Goal: Transaction & Acquisition: Subscribe to service/newsletter

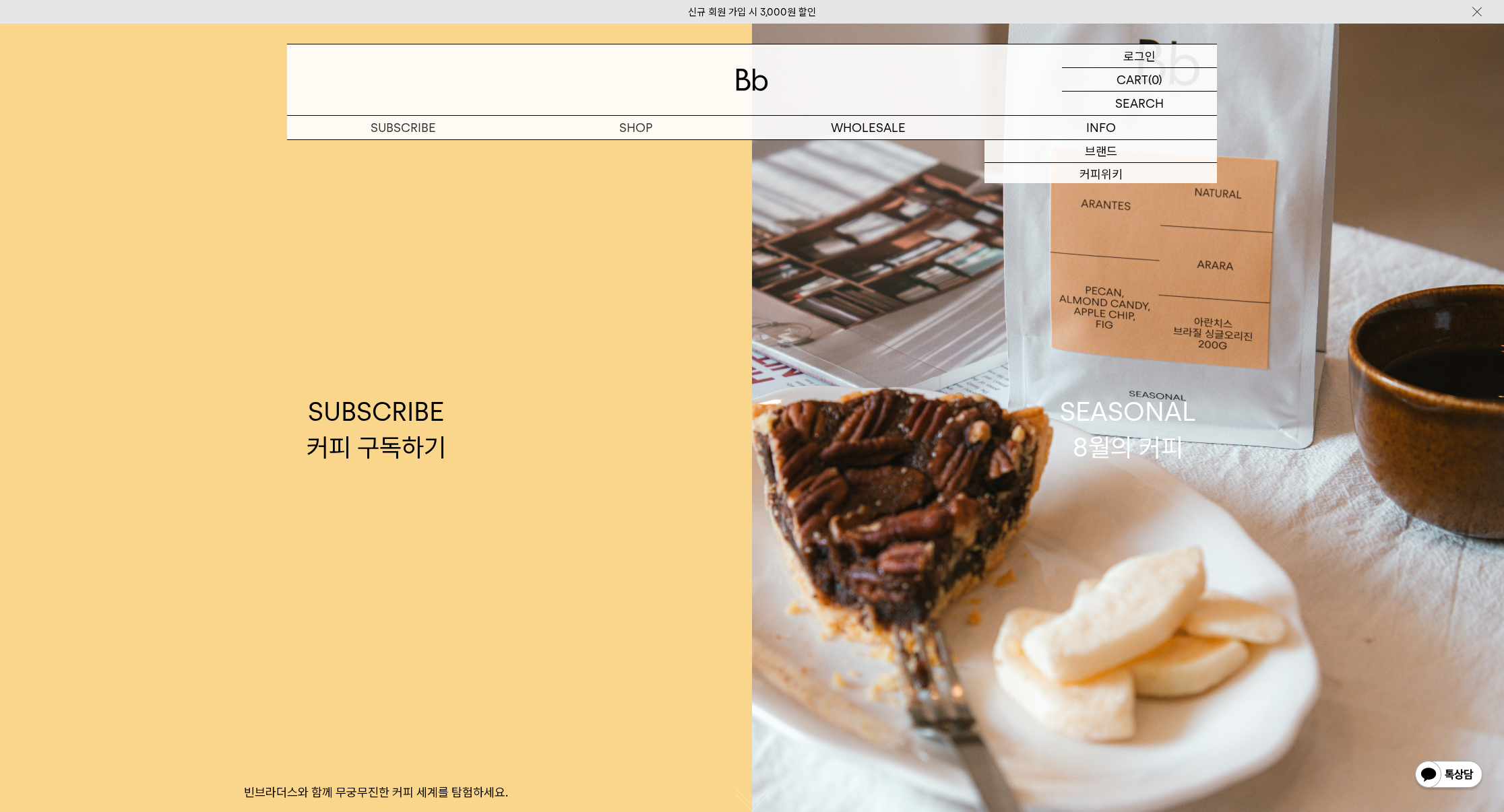
click at [1126, 53] on p "로그인" at bounding box center [1139, 56] width 32 height 23
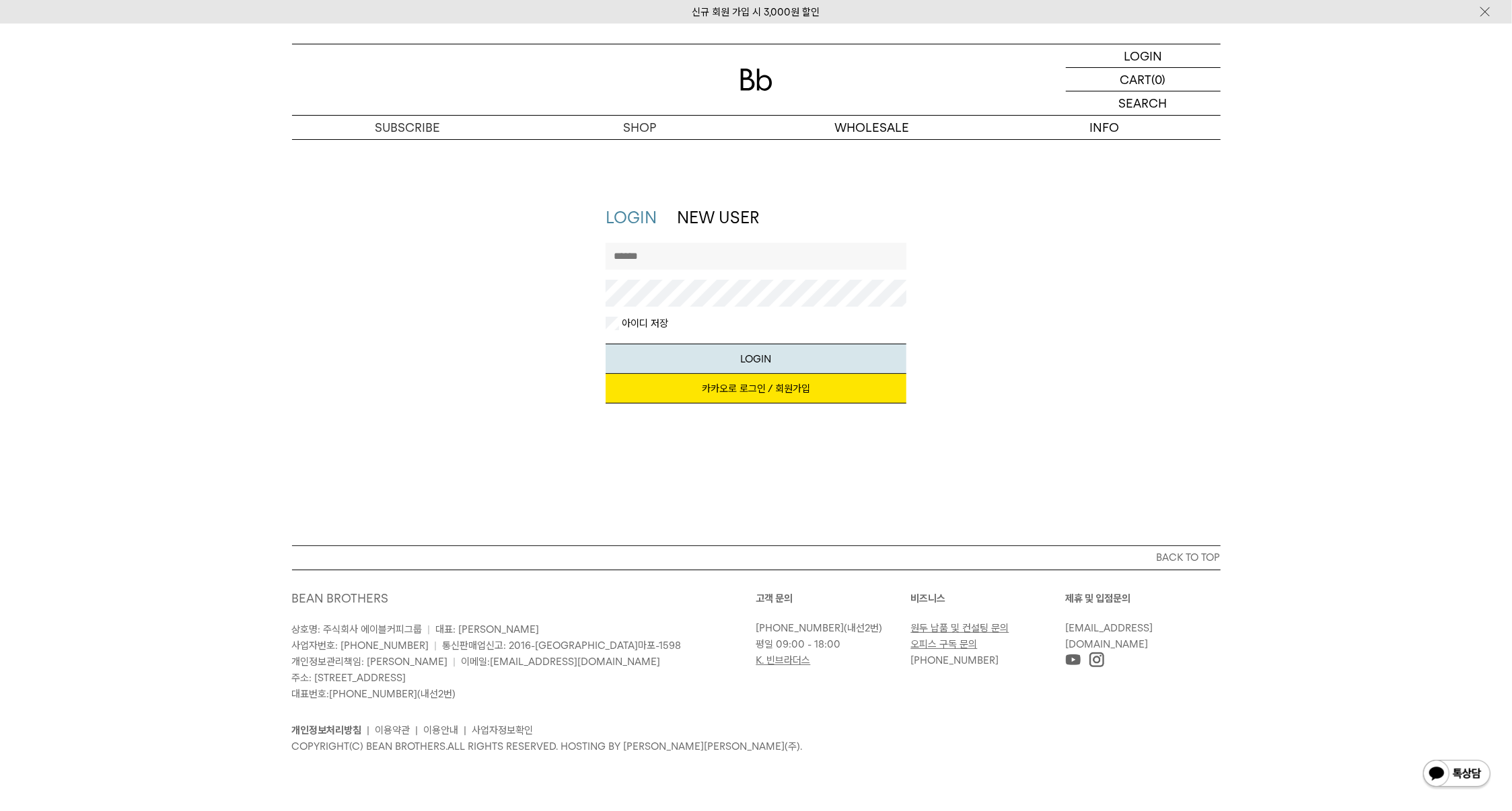
click at [680, 383] on link "카카오로 로그인 / 회원가입" at bounding box center [756, 389] width 301 height 30
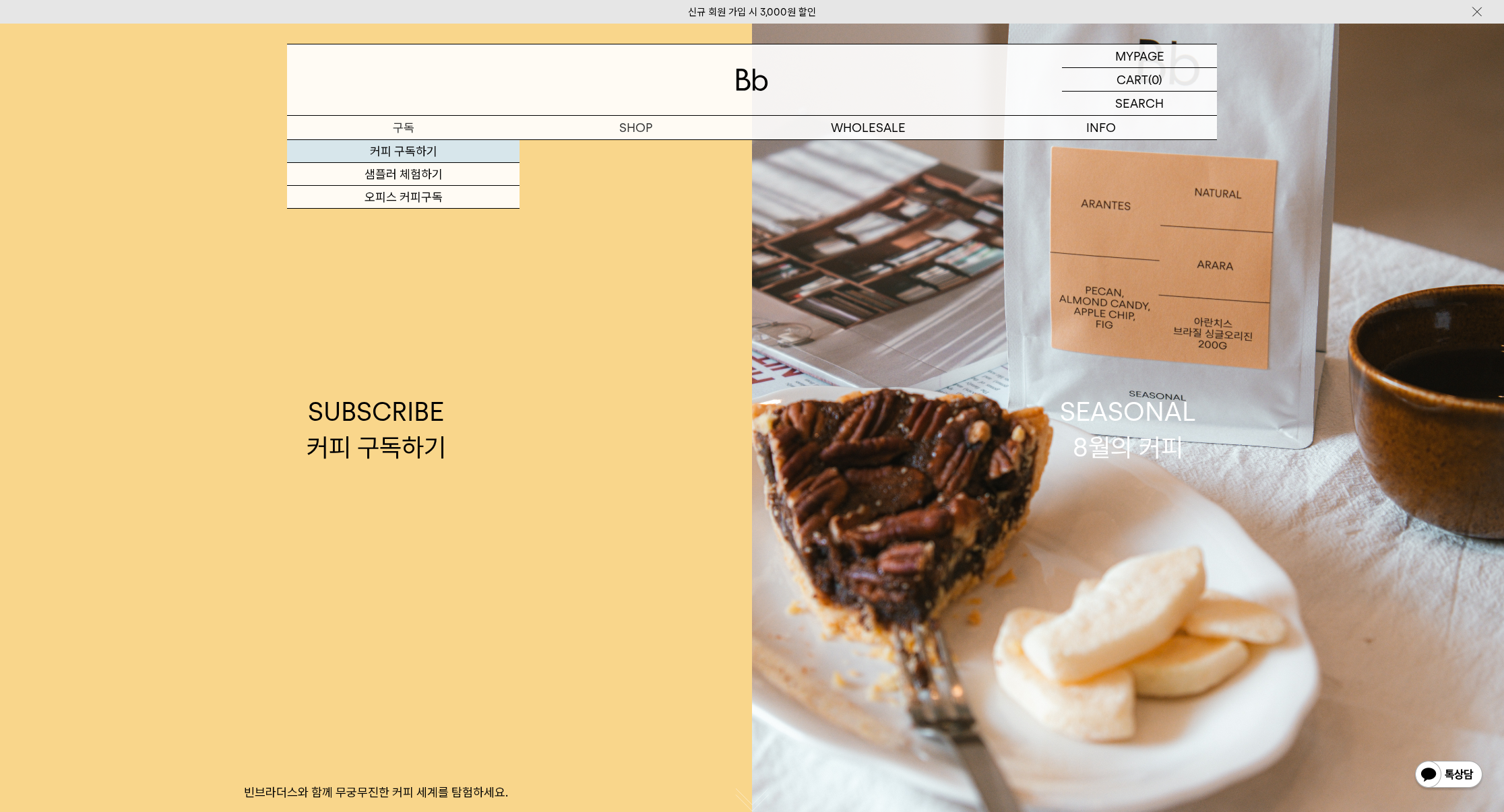
click at [410, 150] on link "커피 구독하기" at bounding box center [403, 151] width 232 height 23
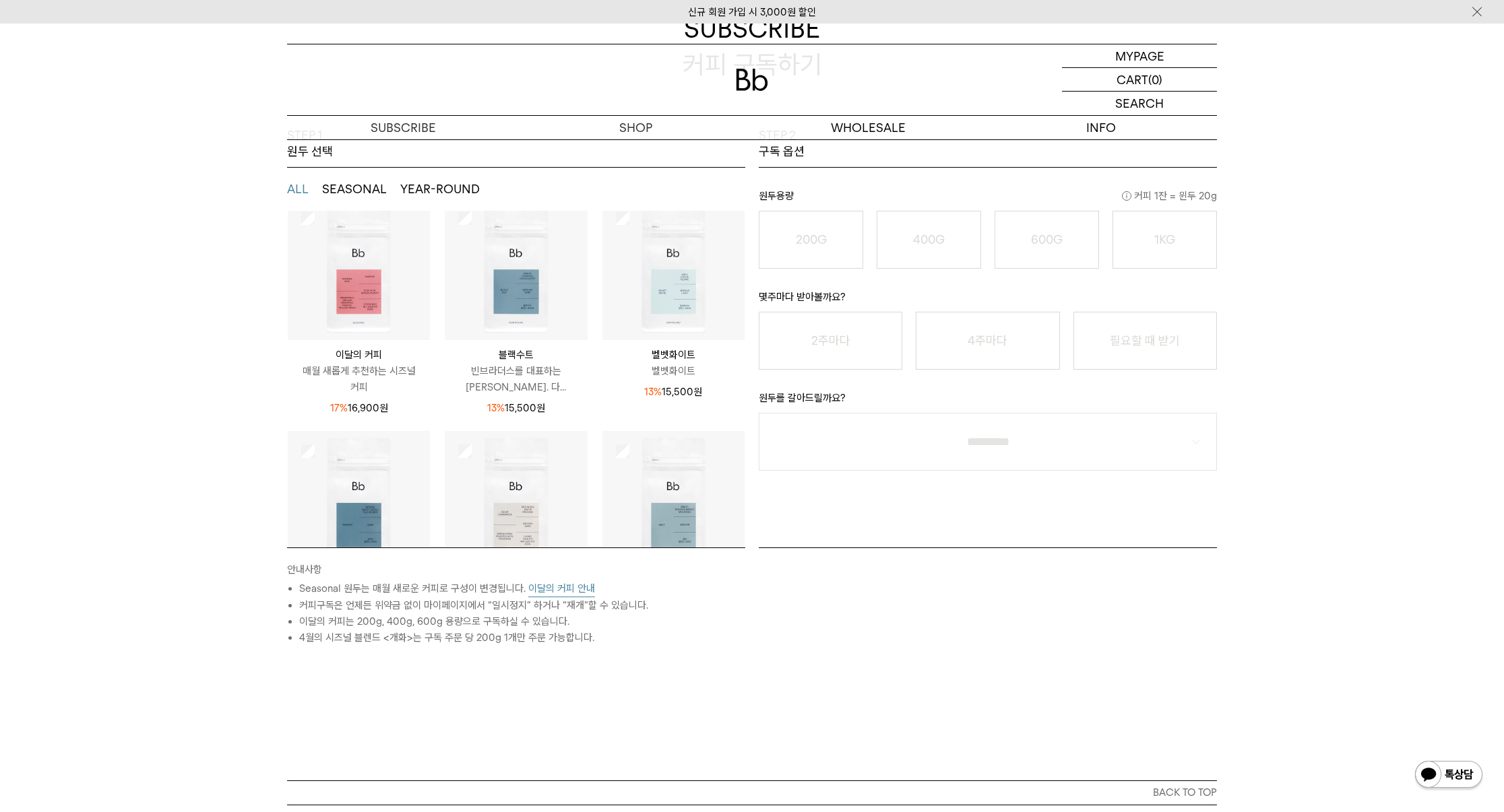
scroll to position [202, 0]
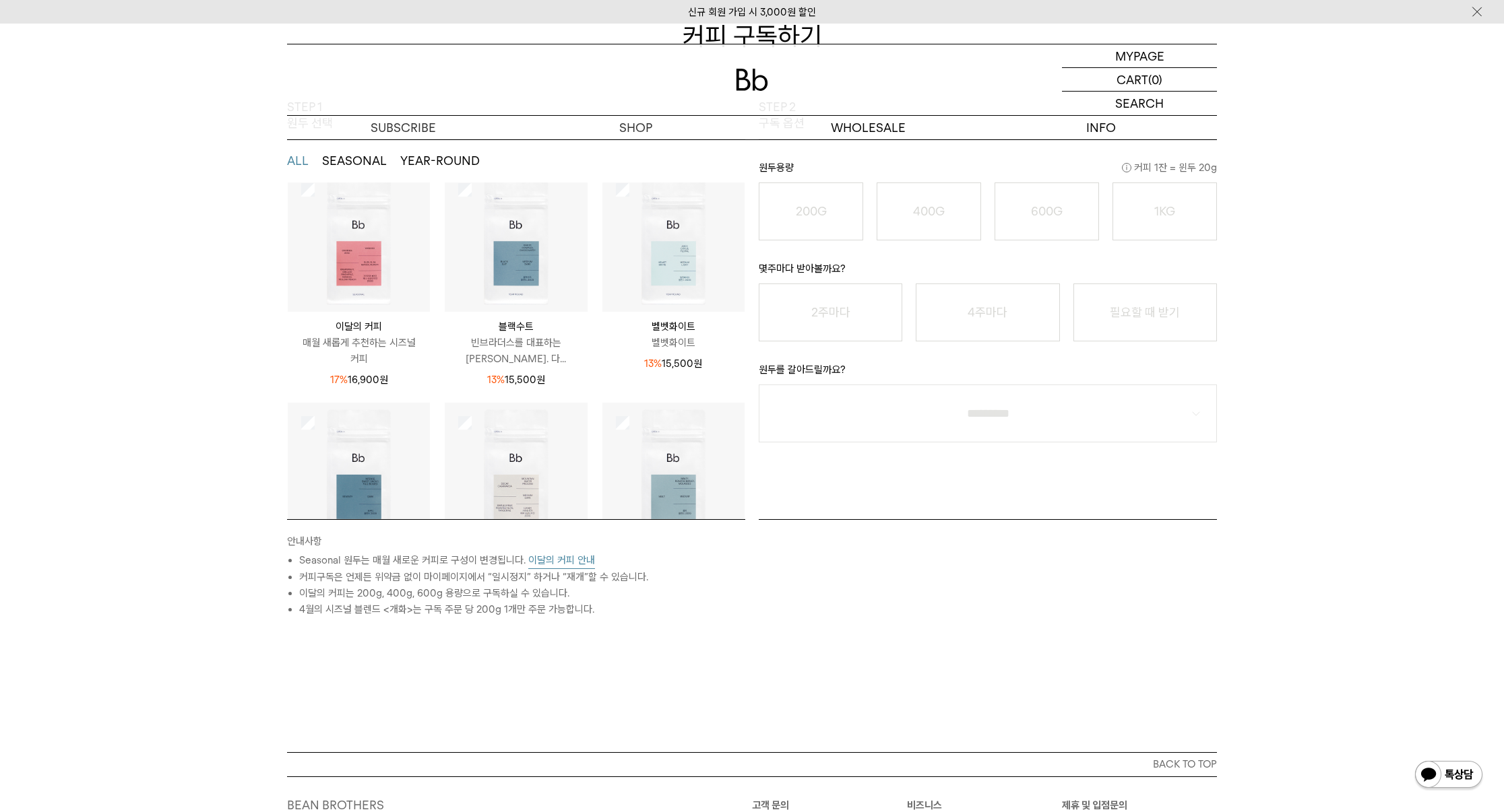
click at [550, 565] on button "이달의 커피 안내" at bounding box center [561, 560] width 67 height 16
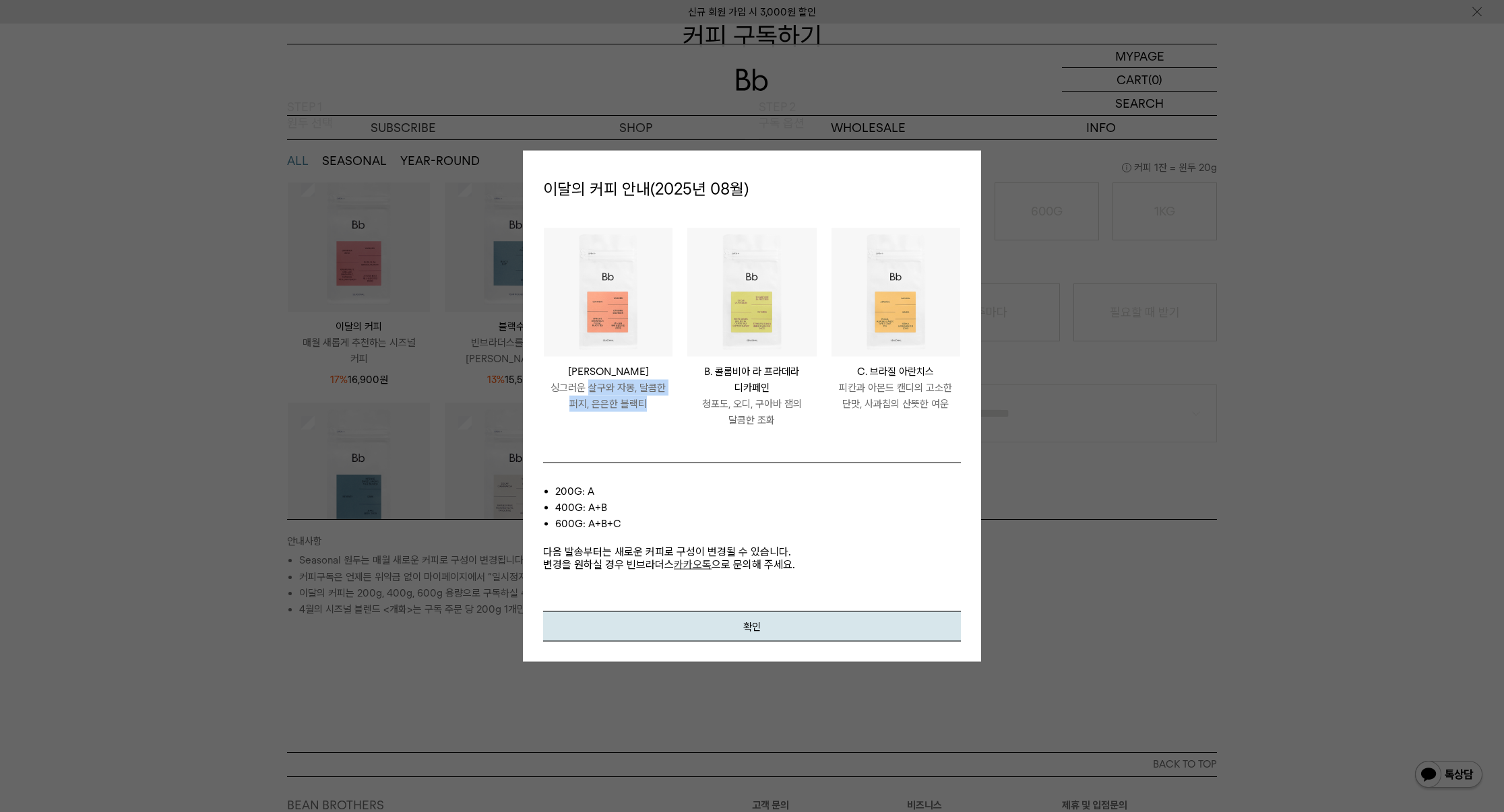
drag, startPoint x: 593, startPoint y: 388, endPoint x: 665, endPoint y: 413, distance: 76.2
click at [665, 413] on li "PERU LOS SILVA [PERSON_NAME] 싱그러운 살구와 [PERSON_NAME], 달콤한 퍼지, 은은한 블랙티" at bounding box center [608, 334] width 144 height 215
click at [665, 415] on li "PERU LOS SILVA [PERSON_NAME] 싱그러운 살구와 [PERSON_NAME], 달콤한 퍼지, 은은한 블랙티" at bounding box center [608, 334] width 144 height 215
drag, startPoint x: 706, startPoint y: 411, endPoint x: 741, endPoint y: 410, distance: 35.0
click at [741, 410] on p "청포도, 오디, 구아바 잼의 달콤한 조화" at bounding box center [752, 411] width 129 height 32
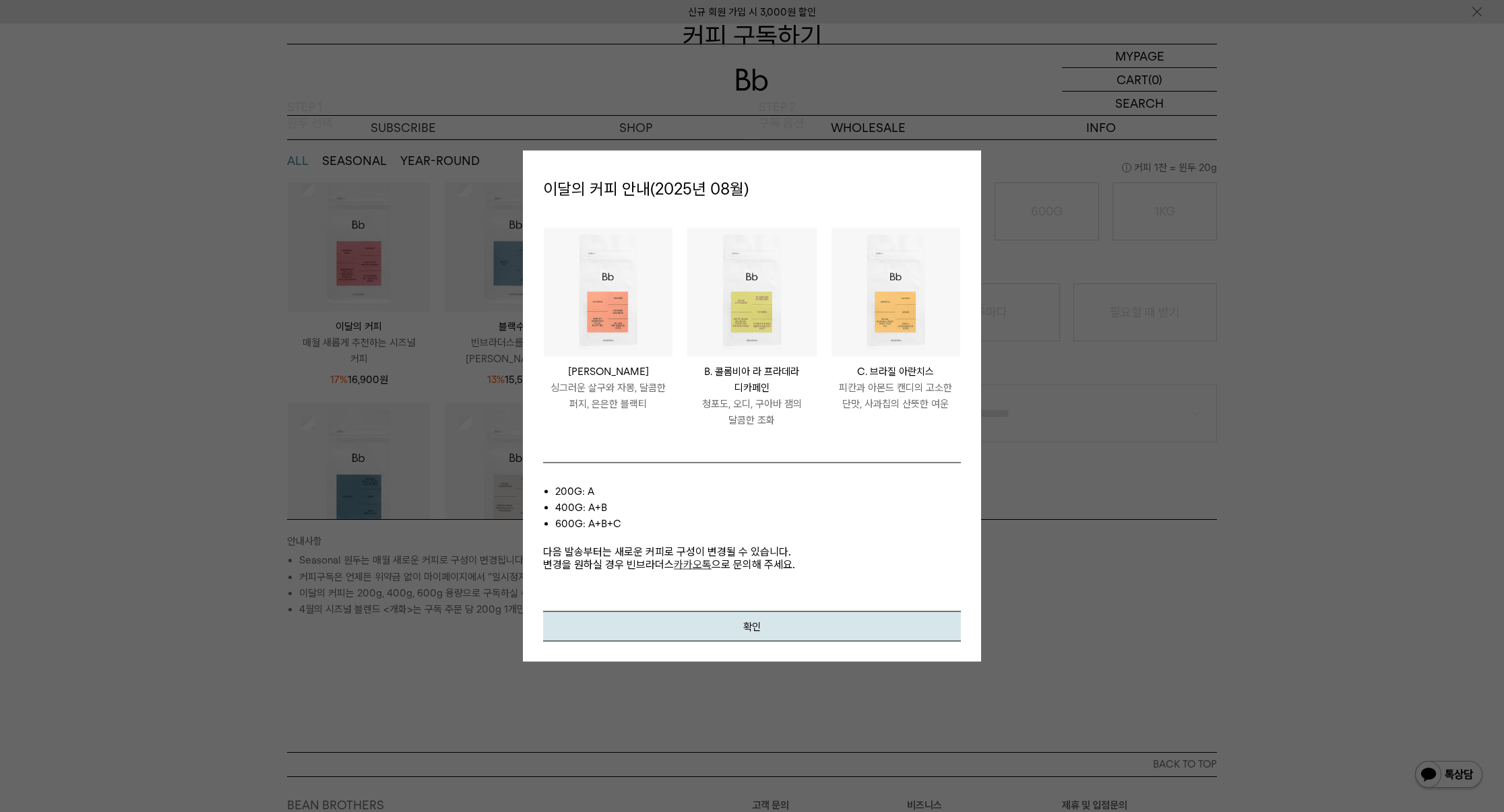
click at [750, 413] on p "청포도, 오디, 구아바 잼의 달콤한 조화" at bounding box center [752, 411] width 129 height 32
click at [743, 417] on p "청포도, 오디, 구아바 잼의 달콤한 조화" at bounding box center [752, 411] width 129 height 32
drag, startPoint x: 709, startPoint y: 401, endPoint x: 774, endPoint y: 429, distance: 70.8
click at [769, 422] on p "청포도, 오디, 구아바 잼의 달콤한 조화" at bounding box center [752, 411] width 129 height 32
click at [774, 429] on li "COLOMBIA LA PRADERA DECAF B. 콜롬비아 라 프라데라 디카페인 청포도, 오디, 구아바 잼의 달콤한 조화" at bounding box center [751, 334] width 144 height 215
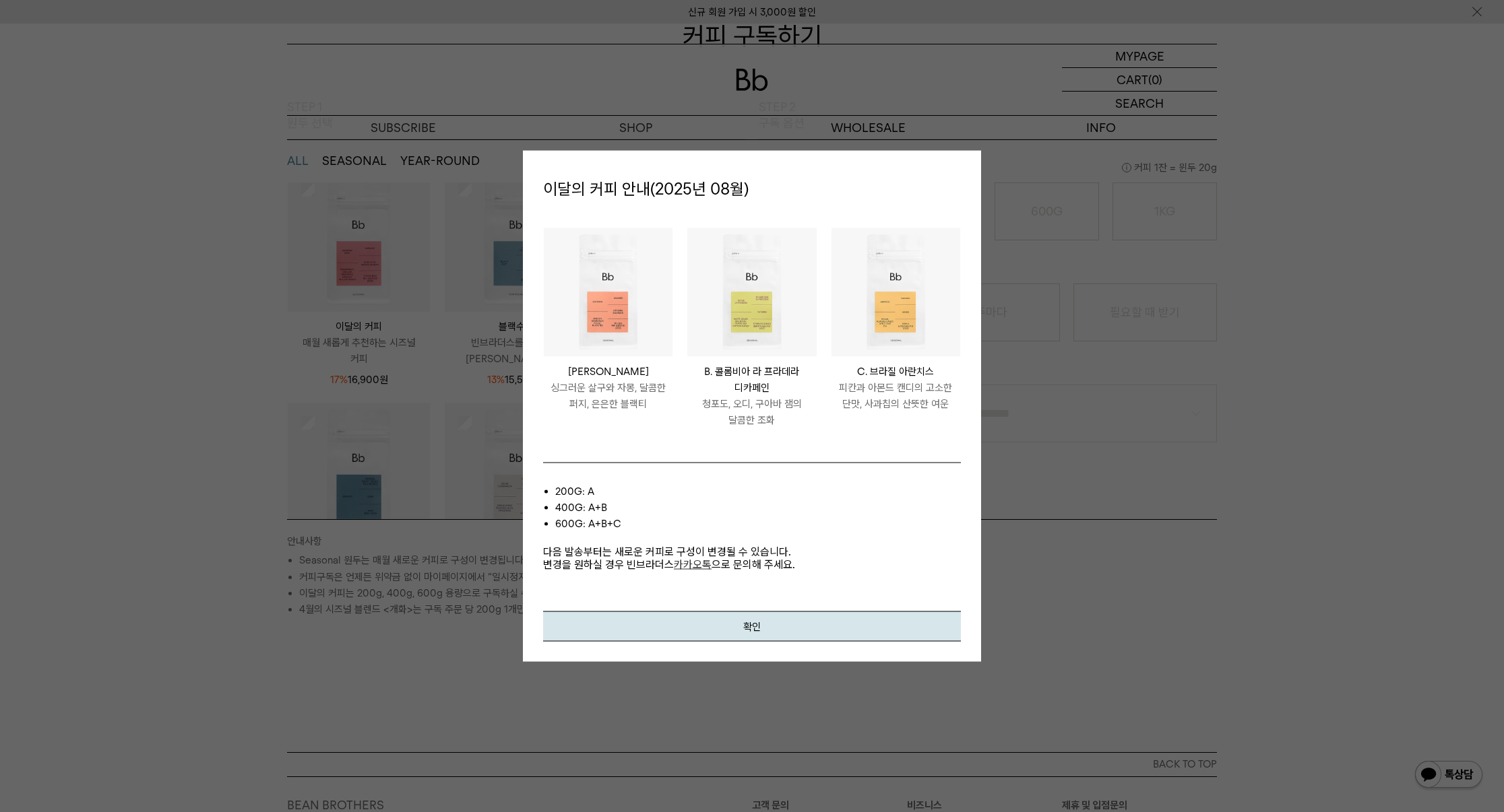
click at [737, 311] on img at bounding box center [752, 292] width 129 height 129
drag, startPoint x: 868, startPoint y: 394, endPoint x: 916, endPoint y: 398, distance: 48.2
click at [916, 398] on p "피칸과 아몬드 캔디의 고소한 단맛, 사과칩의 산뜻한 여운" at bounding box center [896, 395] width 129 height 32
click at [923, 401] on p "피칸과 아몬드 캔디의 고소한 단맛, 사과칩의 산뜻한 여운" at bounding box center [896, 395] width 129 height 32
click at [892, 405] on p "피칸과 아몬드 캔디의 고소한 단맛, 사과칩의 산뜻한 여운" at bounding box center [896, 395] width 129 height 32
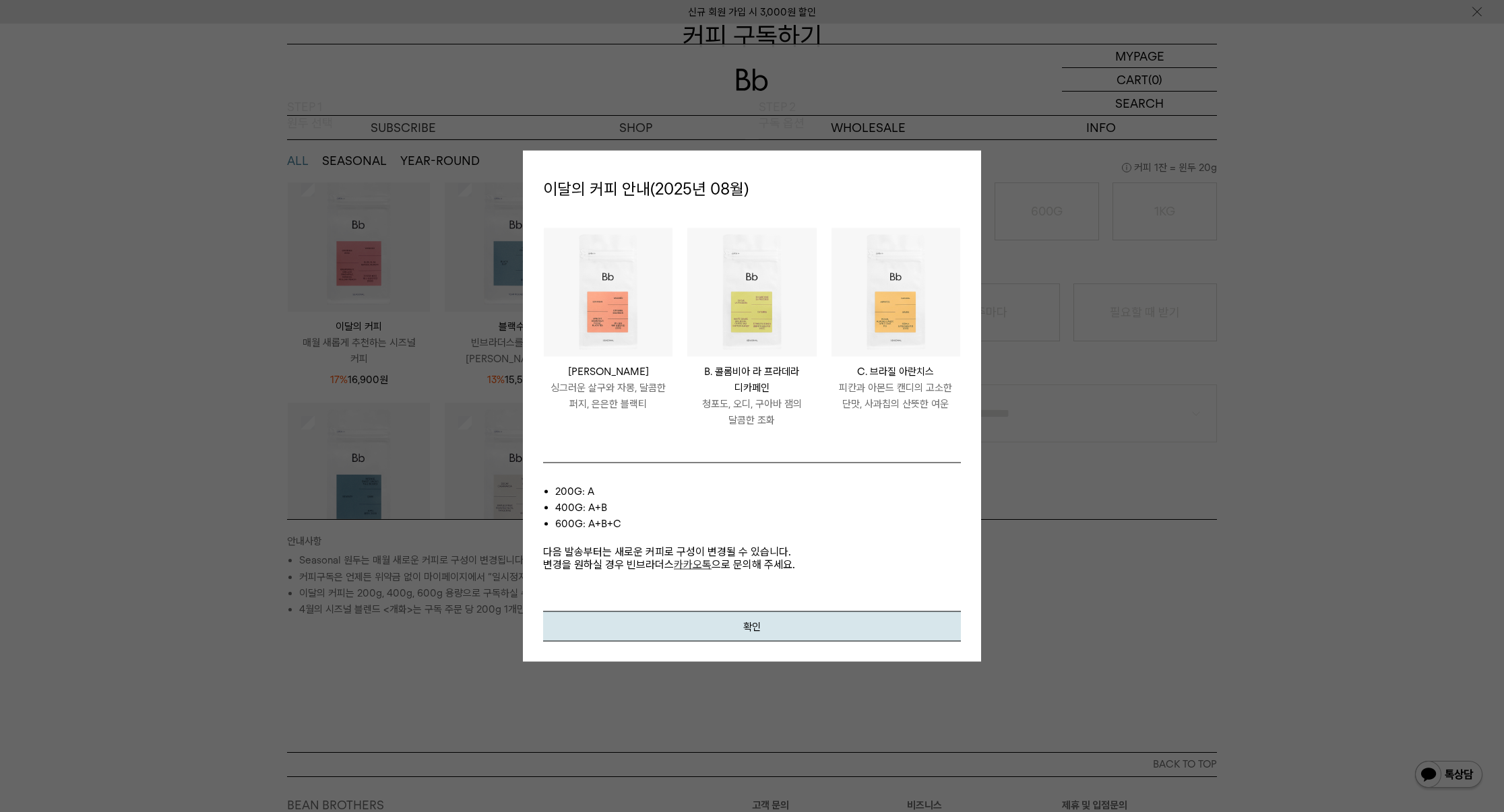
click at [877, 422] on li "BRAZIL ARANTES C. 브라질 아란치스 피칸과 아몬드 캔디의 고소한 단맛, 사과칩의 산뜻한 여운" at bounding box center [896, 334] width 144 height 215
drag, startPoint x: 844, startPoint y: 388, endPoint x: 908, endPoint y: 410, distance: 67.7
click at [908, 399] on p "피칸과 아몬드 캔디의 고소한 단맛, 사과칩의 산뜻한 여운" at bounding box center [896, 395] width 129 height 32
click at [907, 412] on li "BRAZIL ARANTES C. 브라질 아란치스 피칸과 아몬드 캔디의 고소한 단맛, 사과칩의 산뜻한 여운" at bounding box center [896, 334] width 144 height 215
click at [739, 618] on button "확인" at bounding box center [752, 626] width 418 height 31
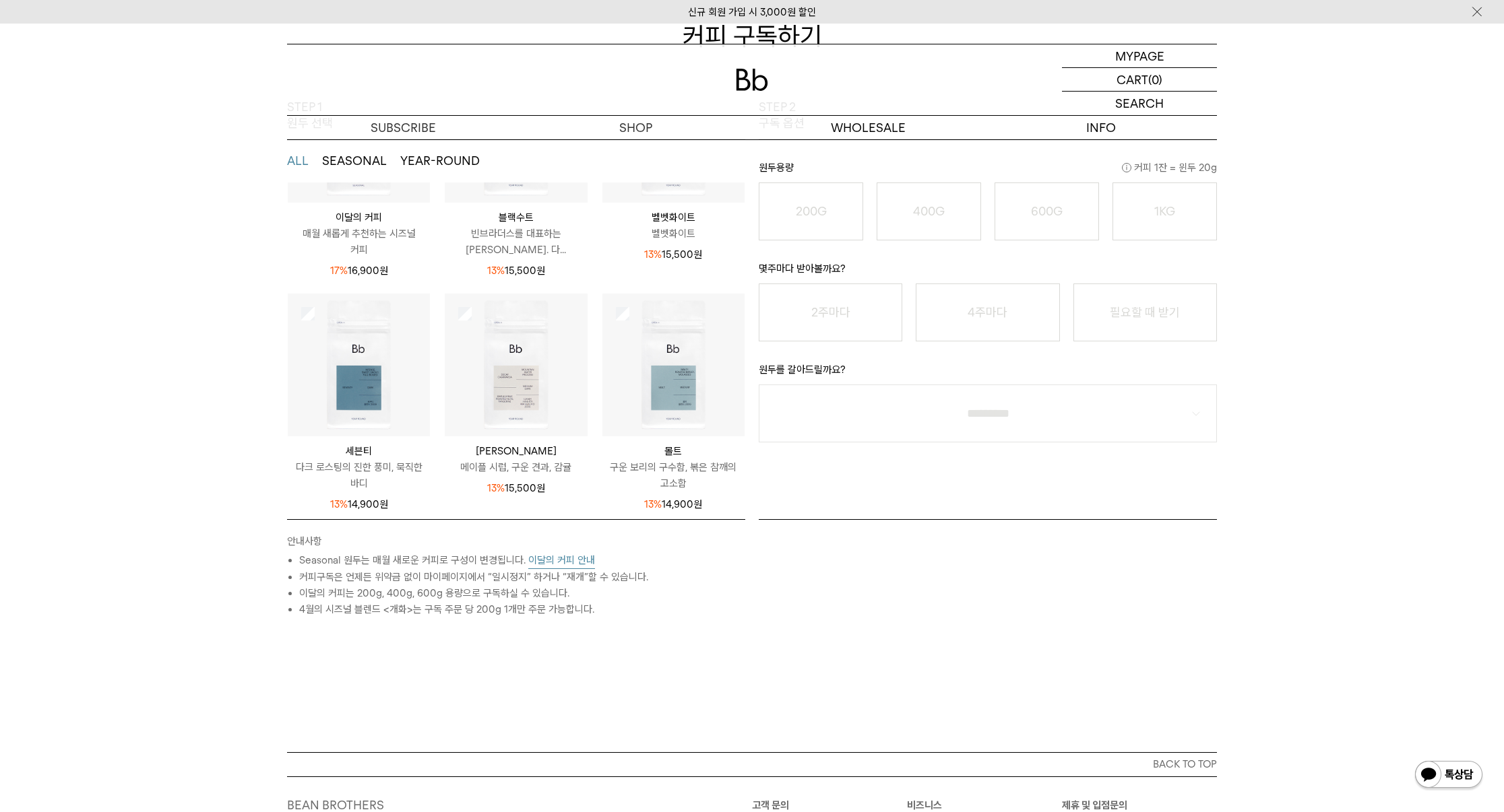
scroll to position [0, 0]
